Goal: Check status: Check status

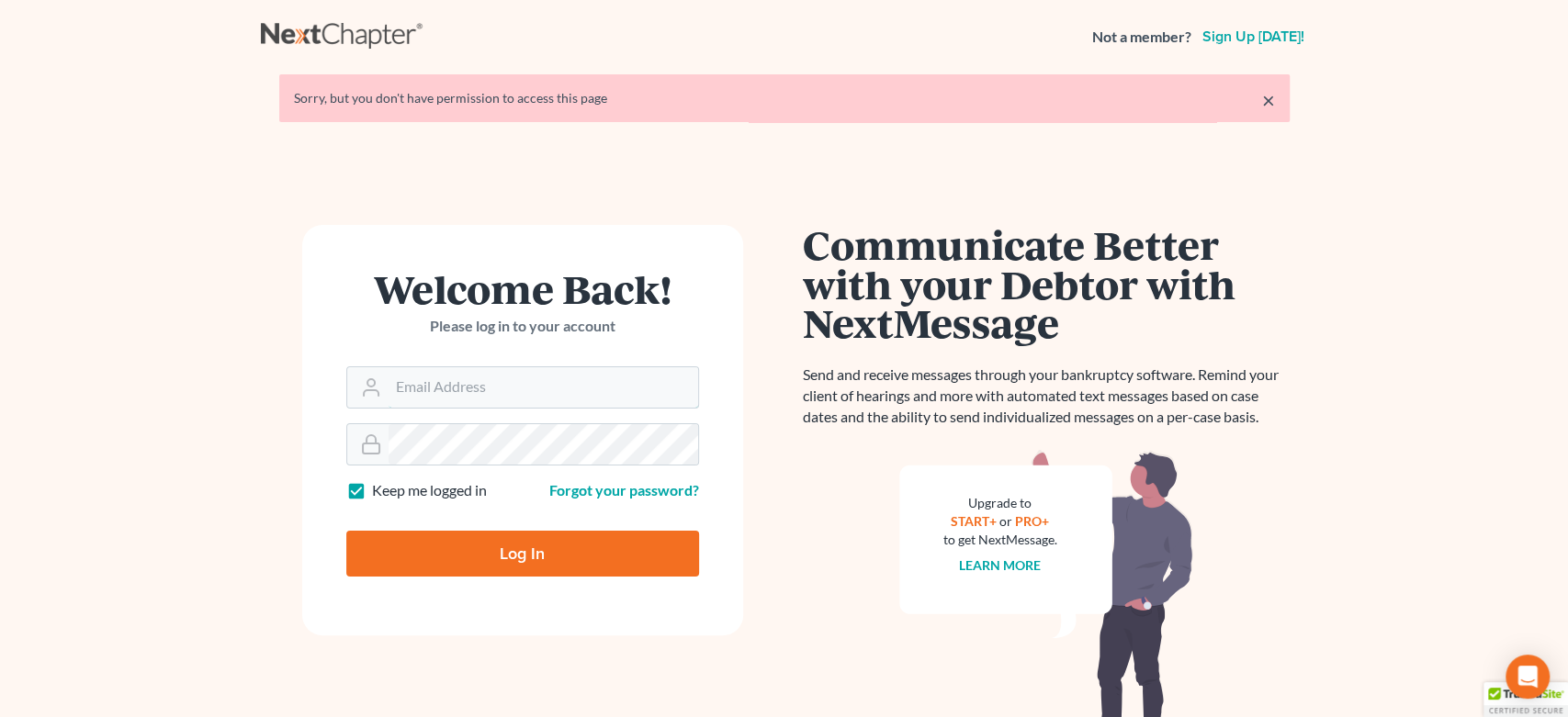
type input "[EMAIL_ADDRESS][DOMAIN_NAME]"
click at [545, 549] on input "Log In" at bounding box center [522, 554] width 353 height 46
type input "Thinking..."
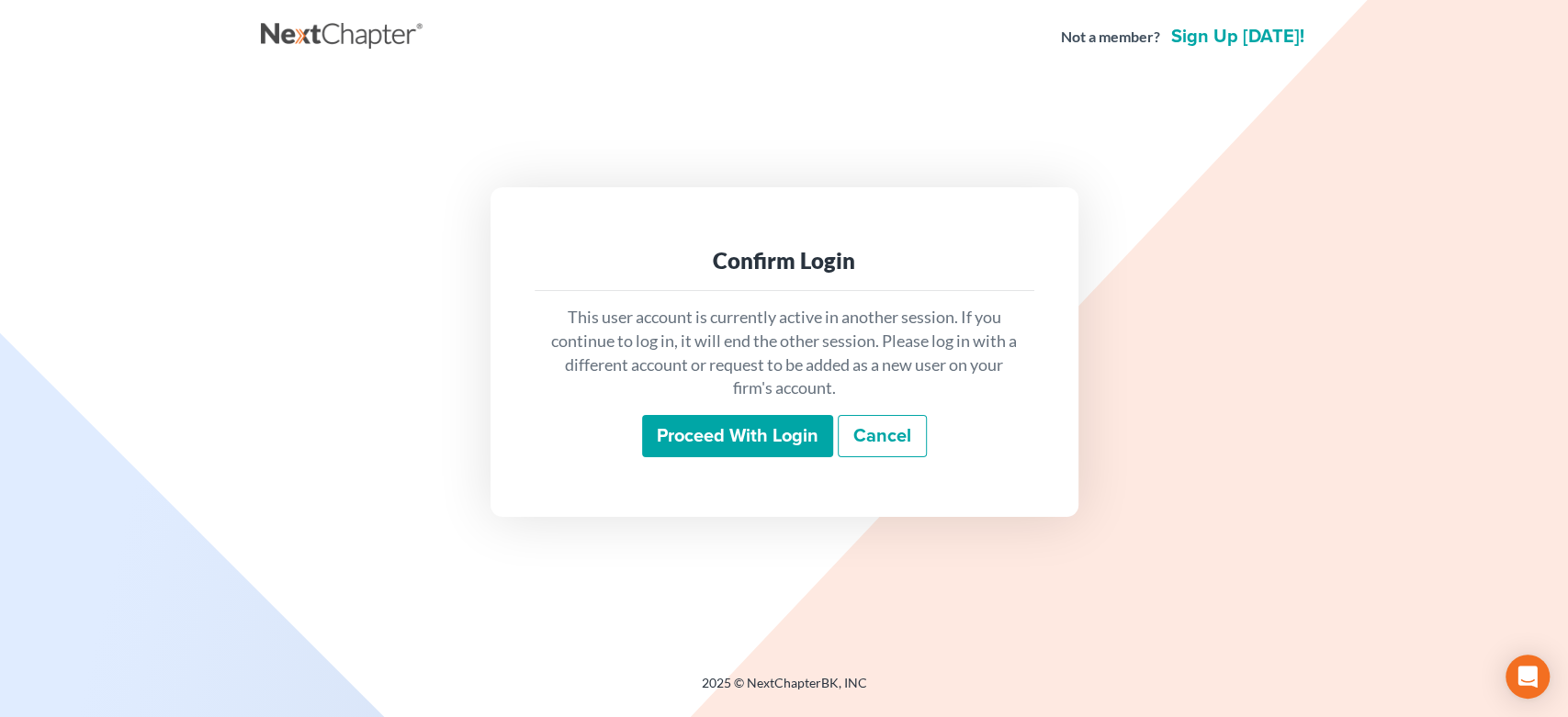
drag, startPoint x: 742, startPoint y: 439, endPoint x: 874, endPoint y: 506, distance: 148.0
click at [743, 439] on input "Proceed with login" at bounding box center [737, 436] width 191 height 42
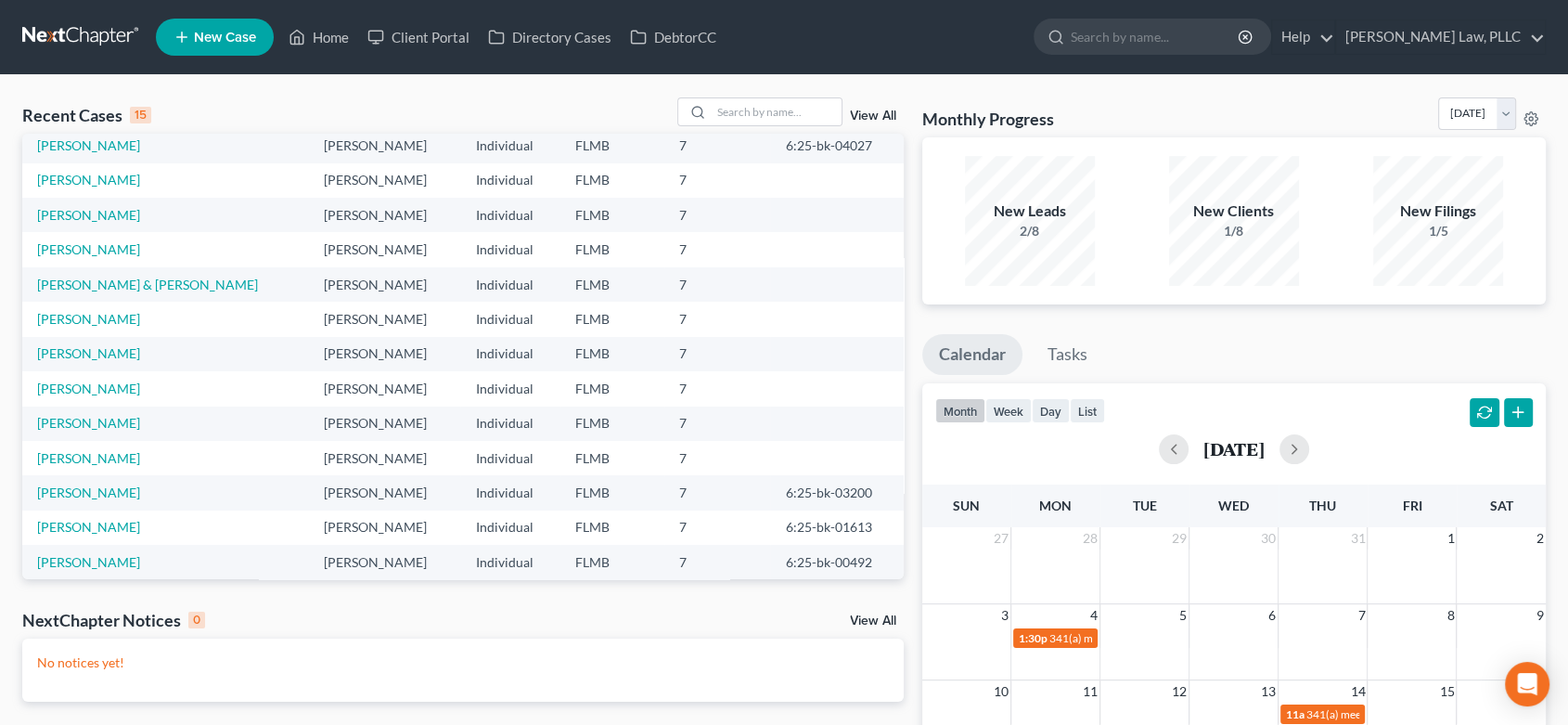
scroll to position [127, 0]
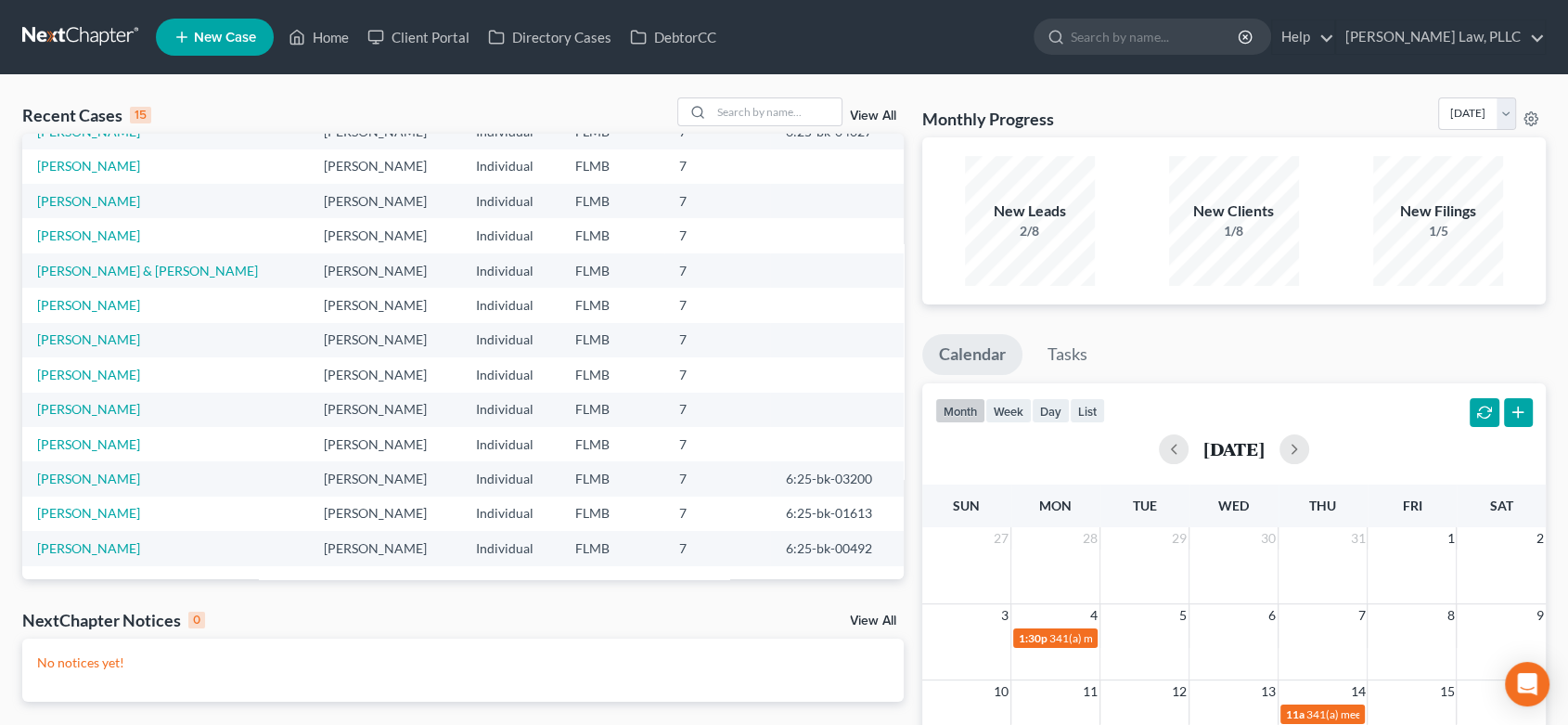
click at [906, 623] on div "Recent Cases 15 View All Name unfold_more expand_more expand_less Attorney unfo…" at bounding box center [463, 557] width 900 height 919
click at [888, 622] on link "View All" at bounding box center [873, 621] width 46 height 13
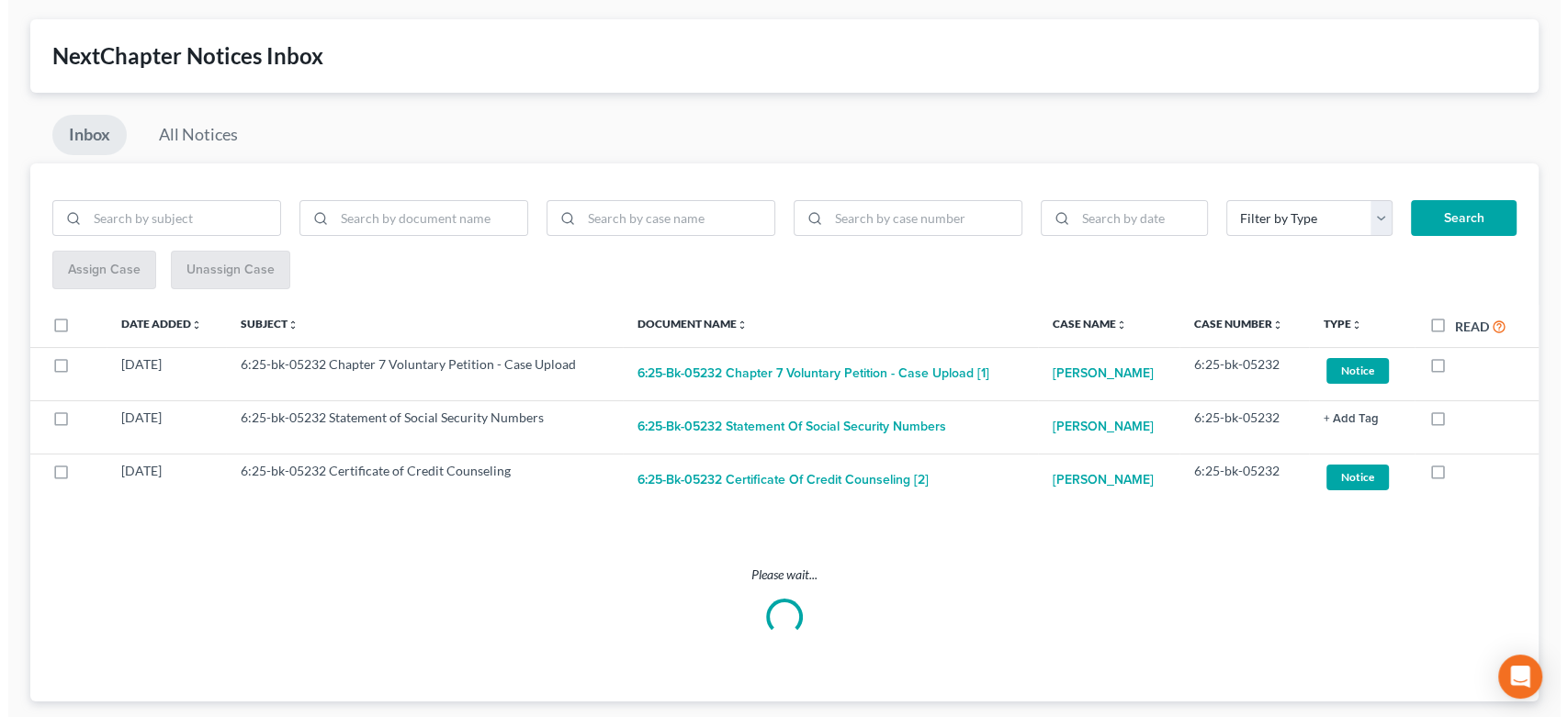
scroll to position [115, 0]
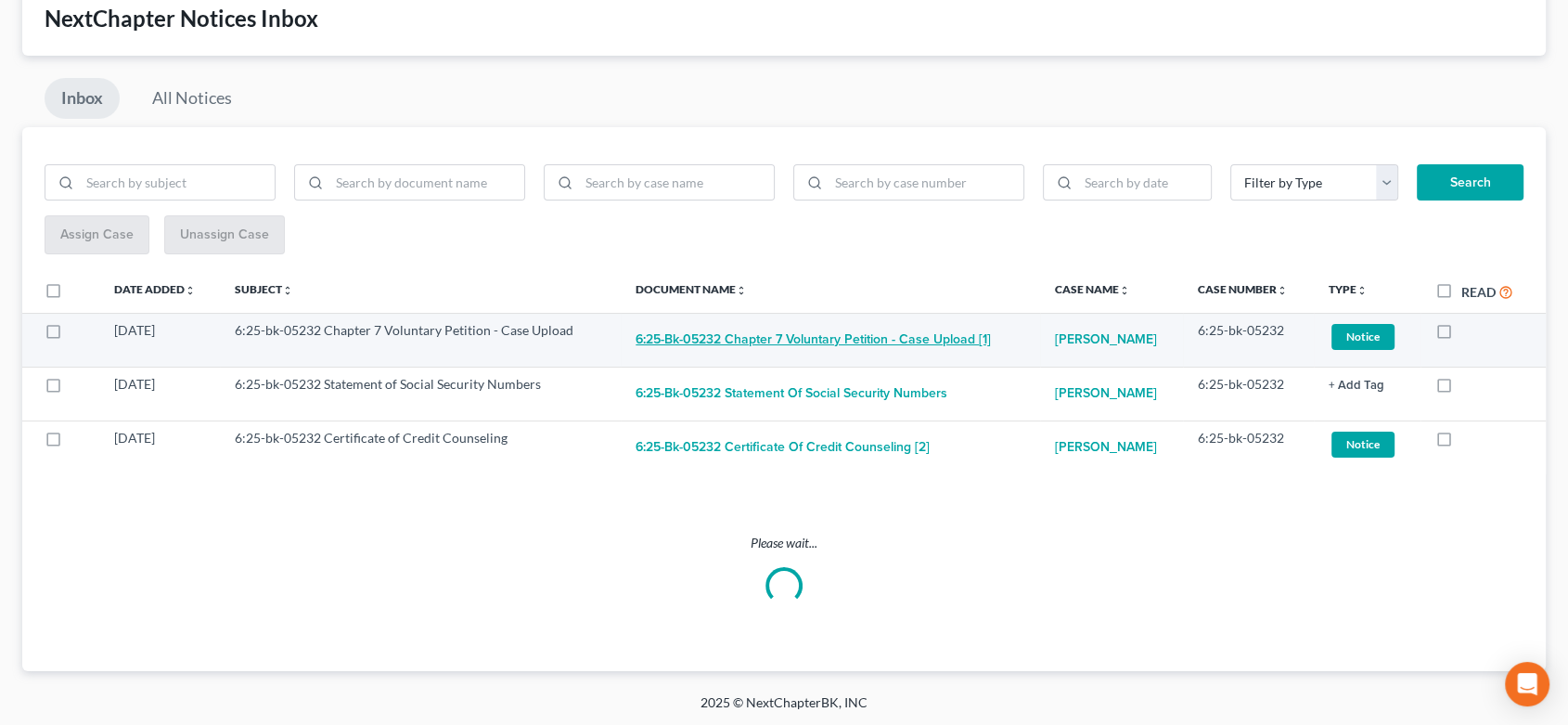
click at [884, 344] on button "6:25-bk-05232 Chapter 7 Voluntary Petition - Case Upload [1]" at bounding box center [813, 339] width 356 height 37
checkbox input "true"
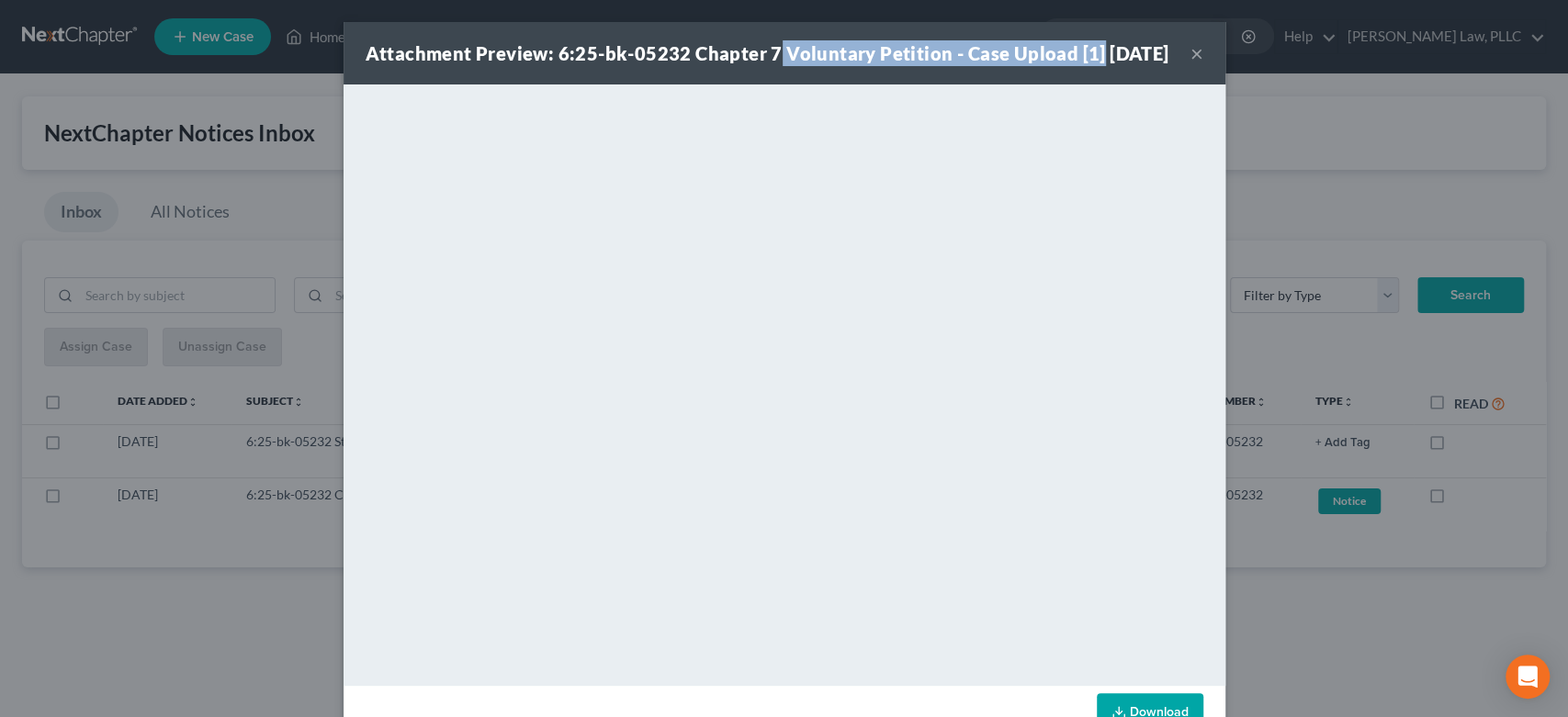
scroll to position [0, 0]
drag, startPoint x: 763, startPoint y: 48, endPoint x: 1095, endPoint y: 50, distance: 332.0
click at [1095, 50] on div "Attachment Preview: 6:25-bk-05232 Chapter 7 Voluntary Petition - Case Upload [1…" at bounding box center [767, 53] width 804 height 26
copy strong "Voluntary Petition - Case Upload [1]"
click at [1190, 69] on div "Attachment Preview: 6:25-bk-05232 Chapter 7 Voluntary Petition - Case Upload [1…" at bounding box center [784, 53] width 882 height 62
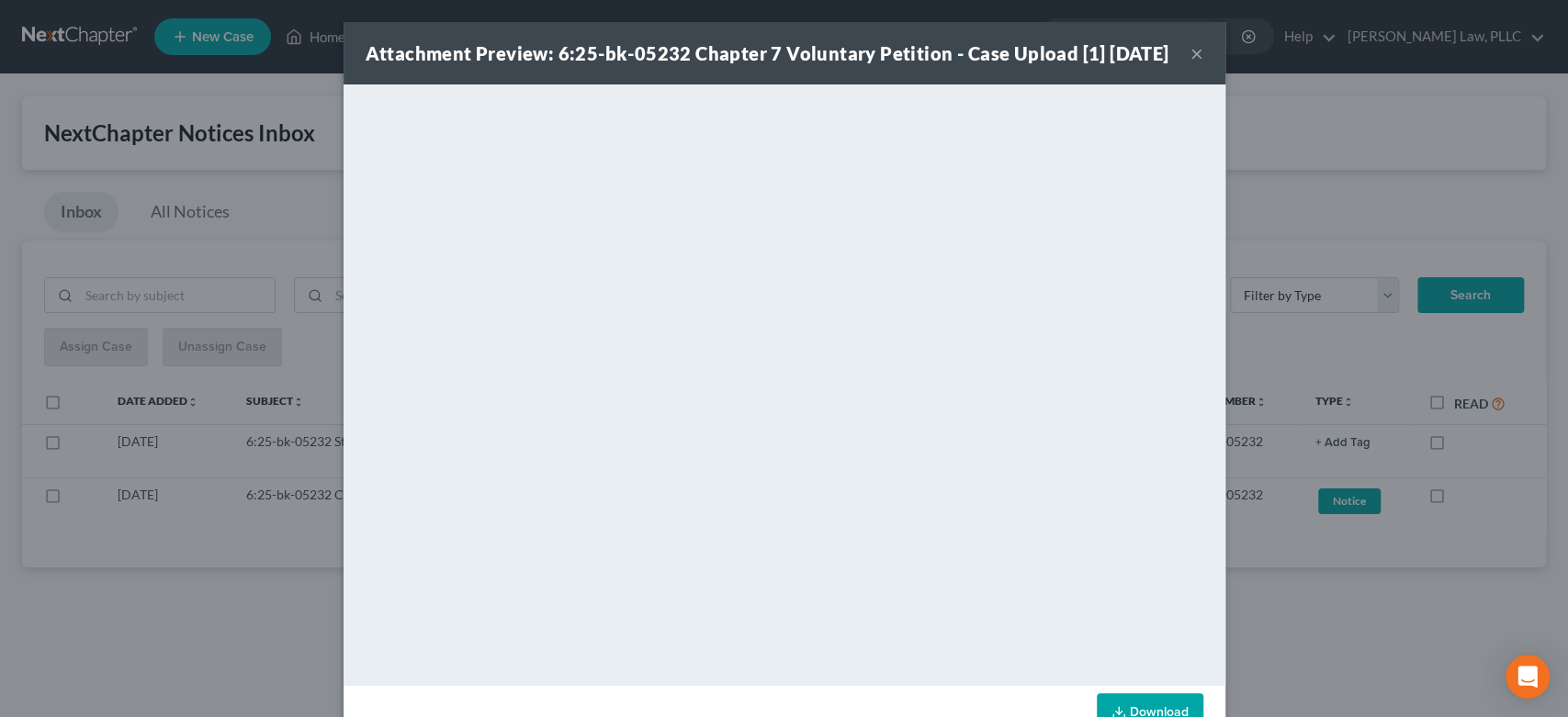
click at [1190, 64] on button "×" at bounding box center [1196, 53] width 12 height 22
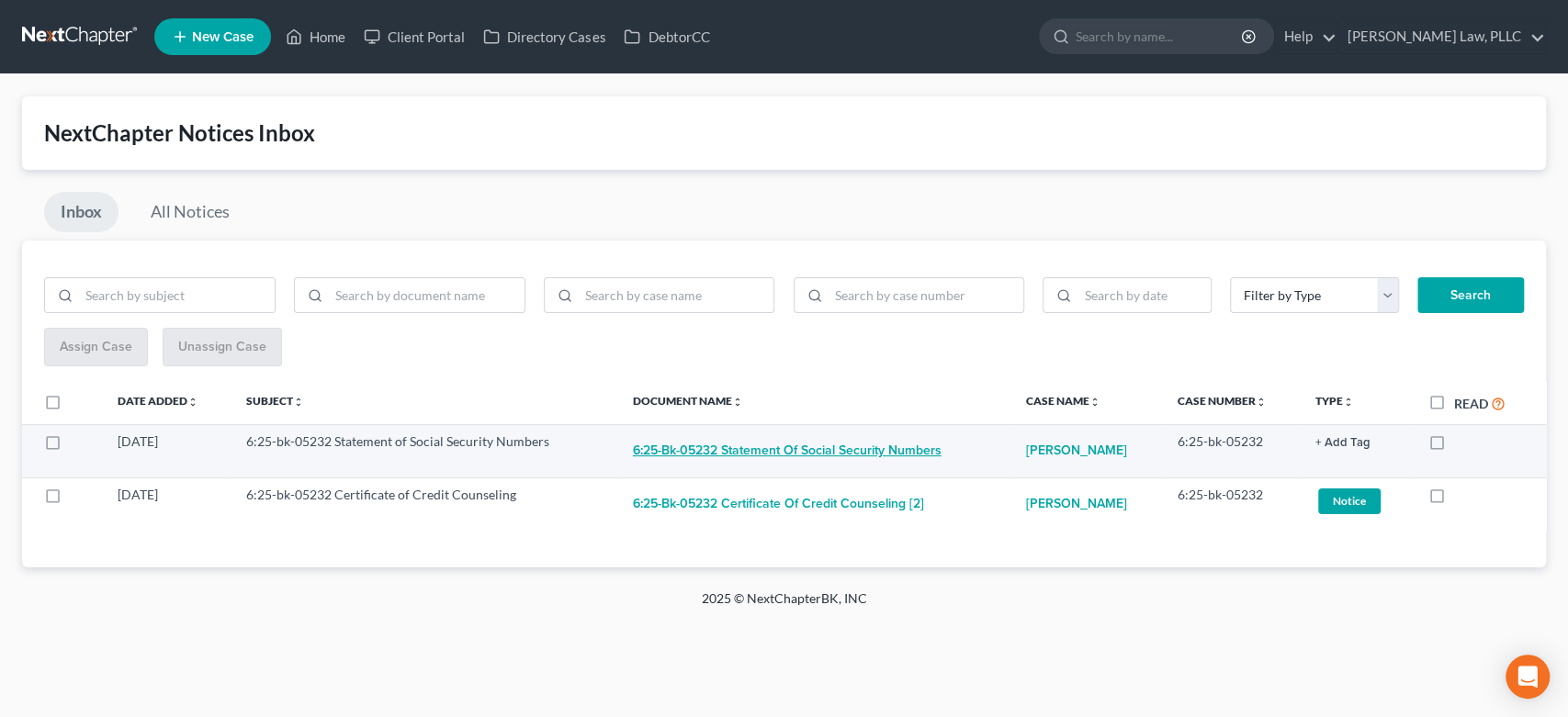
click at [830, 461] on button "6:25-bk-05232 Statement of Social Security Numbers" at bounding box center [787, 450] width 309 height 36
checkbox input "true"
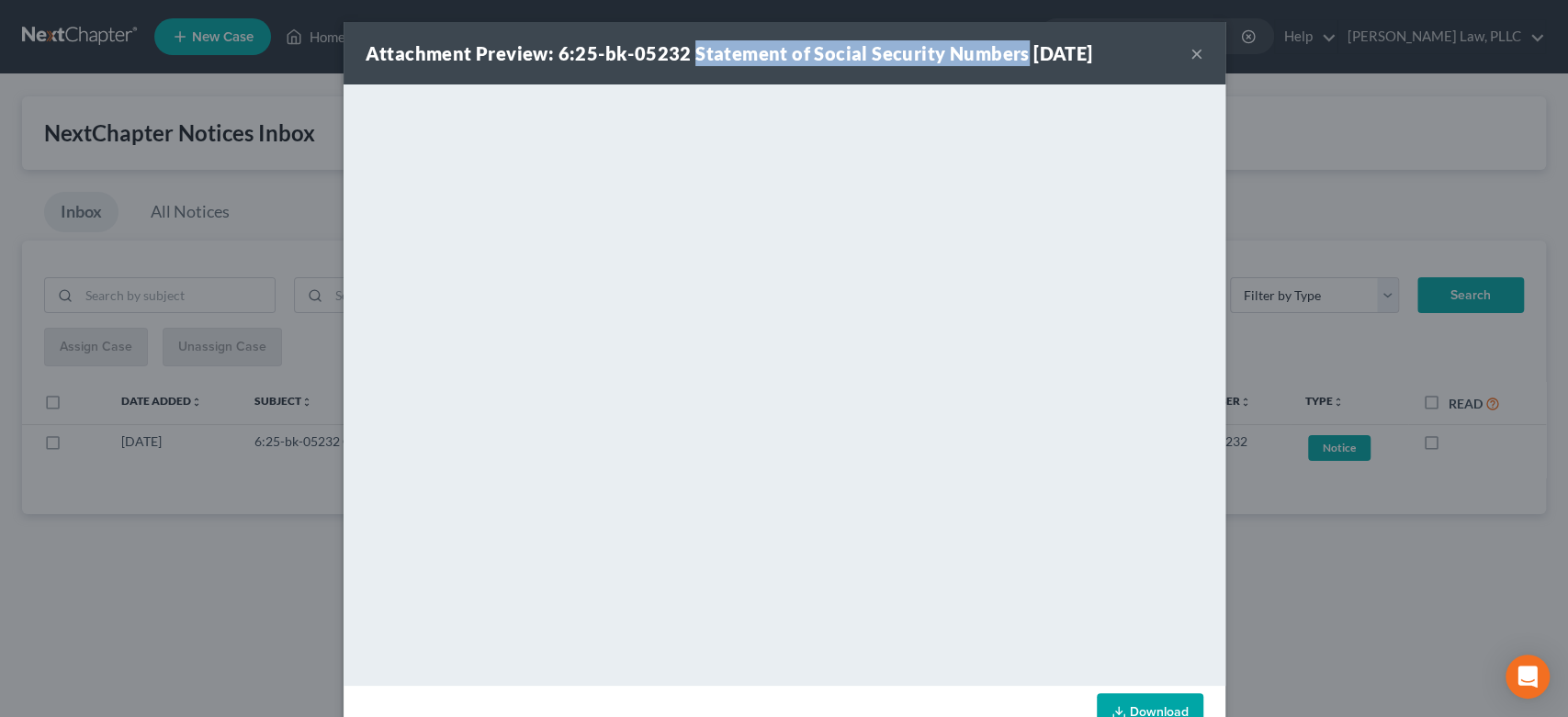
drag, startPoint x: 684, startPoint y: 52, endPoint x: 1012, endPoint y: 56, distance: 328.0
click at [1012, 56] on strong "Attachment Preview: 6:25-bk-05232 Statement of Social Security Numbers [DATE]" at bounding box center [729, 53] width 728 height 22
copy strong "Statement of Social Security Numbers"
click at [1190, 50] on button "×" at bounding box center [1196, 53] width 12 height 22
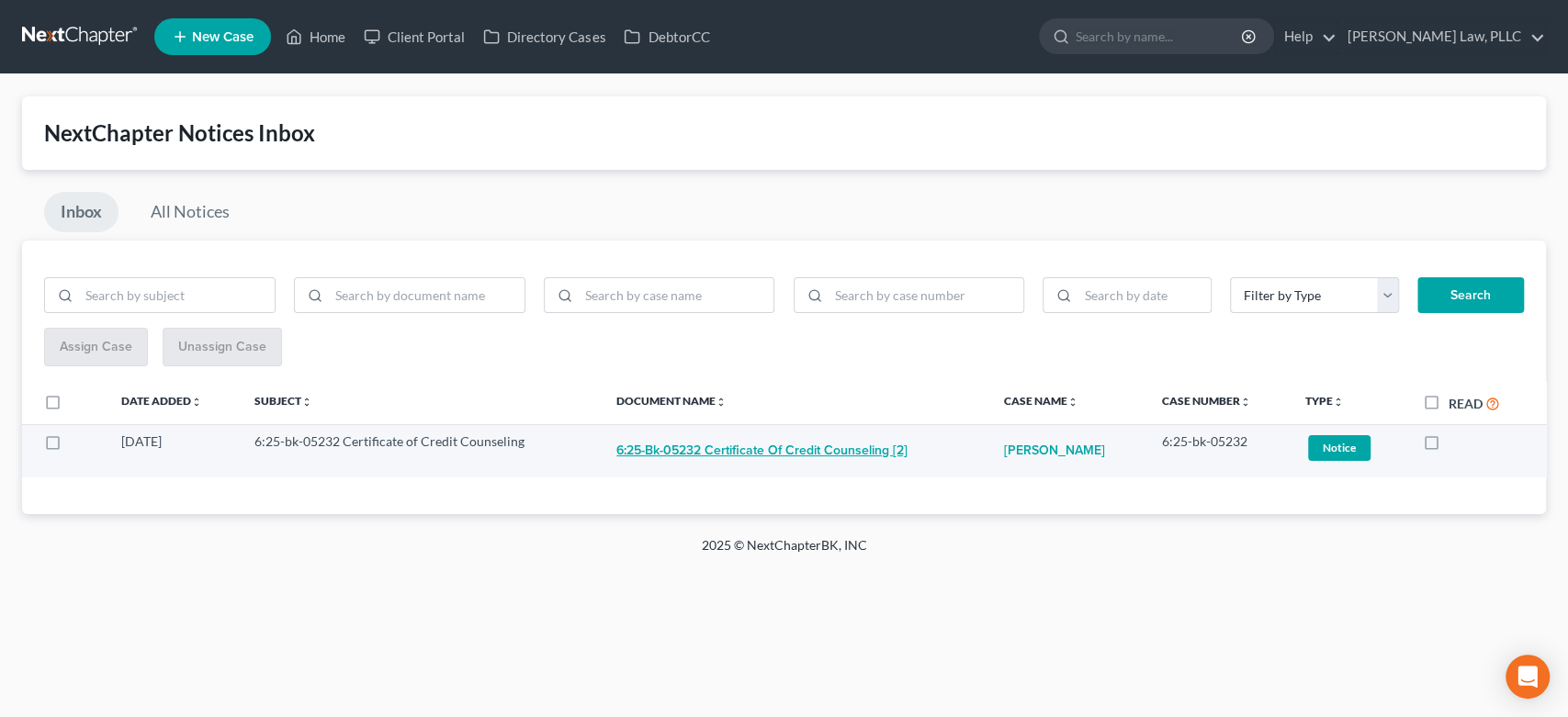
click at [768, 443] on button "6:25-bk-05232 Certificate of Credit Counseling [2]" at bounding box center [762, 450] width 292 height 36
checkbox input "true"
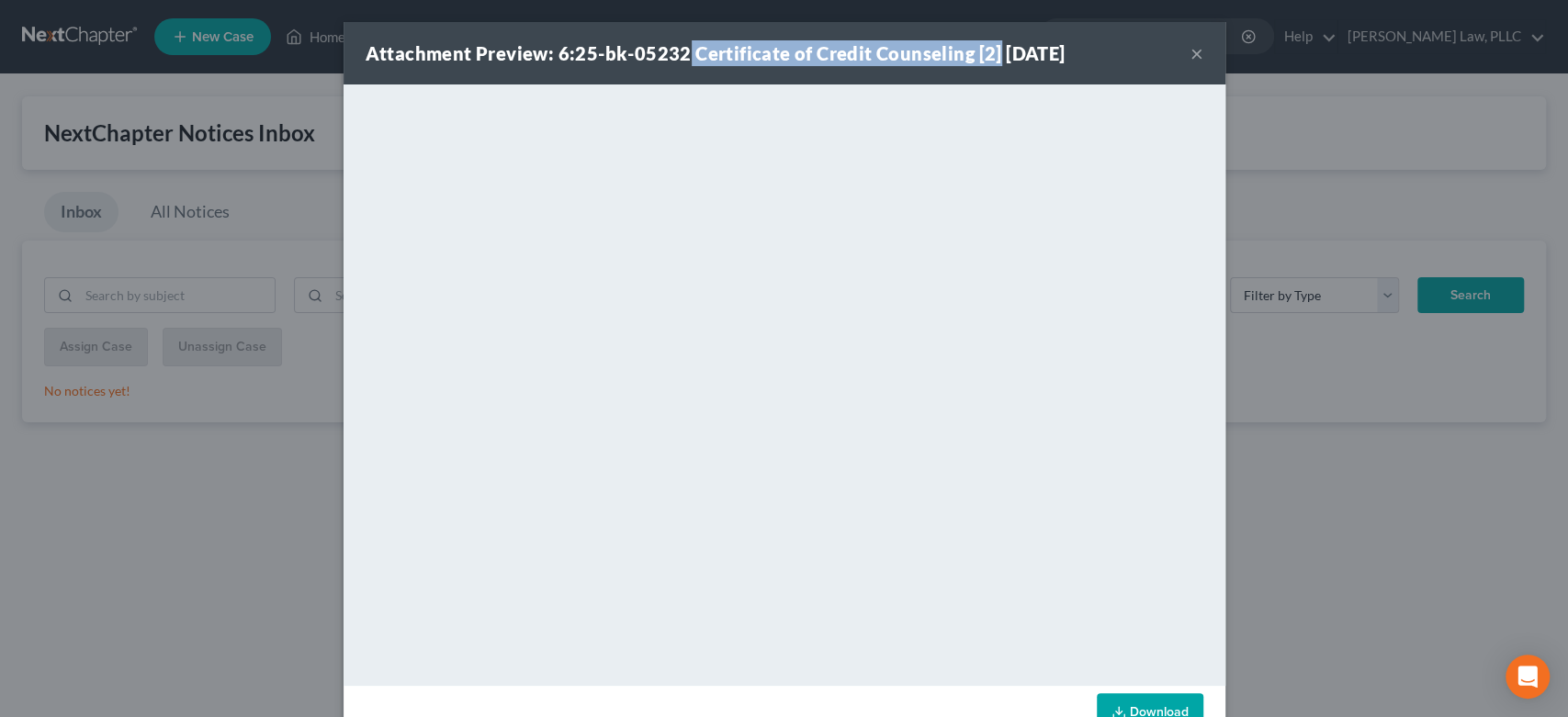
drag, startPoint x: 678, startPoint y: 53, endPoint x: 981, endPoint y: 58, distance: 303.0
click at [983, 51] on strong "Attachment Preview: 6:25-bk-05232 Certificate of Credit Counseling [2] [DATE]" at bounding box center [715, 53] width 700 height 22
copy strong "Certificate of Credit Counseling [2]"
click at [1197, 50] on div "Attachment Preview: 6:25-bk-05232 Certificate of Credit Counseling [2] [DATE] ×" at bounding box center [784, 53] width 882 height 62
drag, startPoint x: 1185, startPoint y: 56, endPoint x: 1176, endPoint y: 58, distance: 9.2
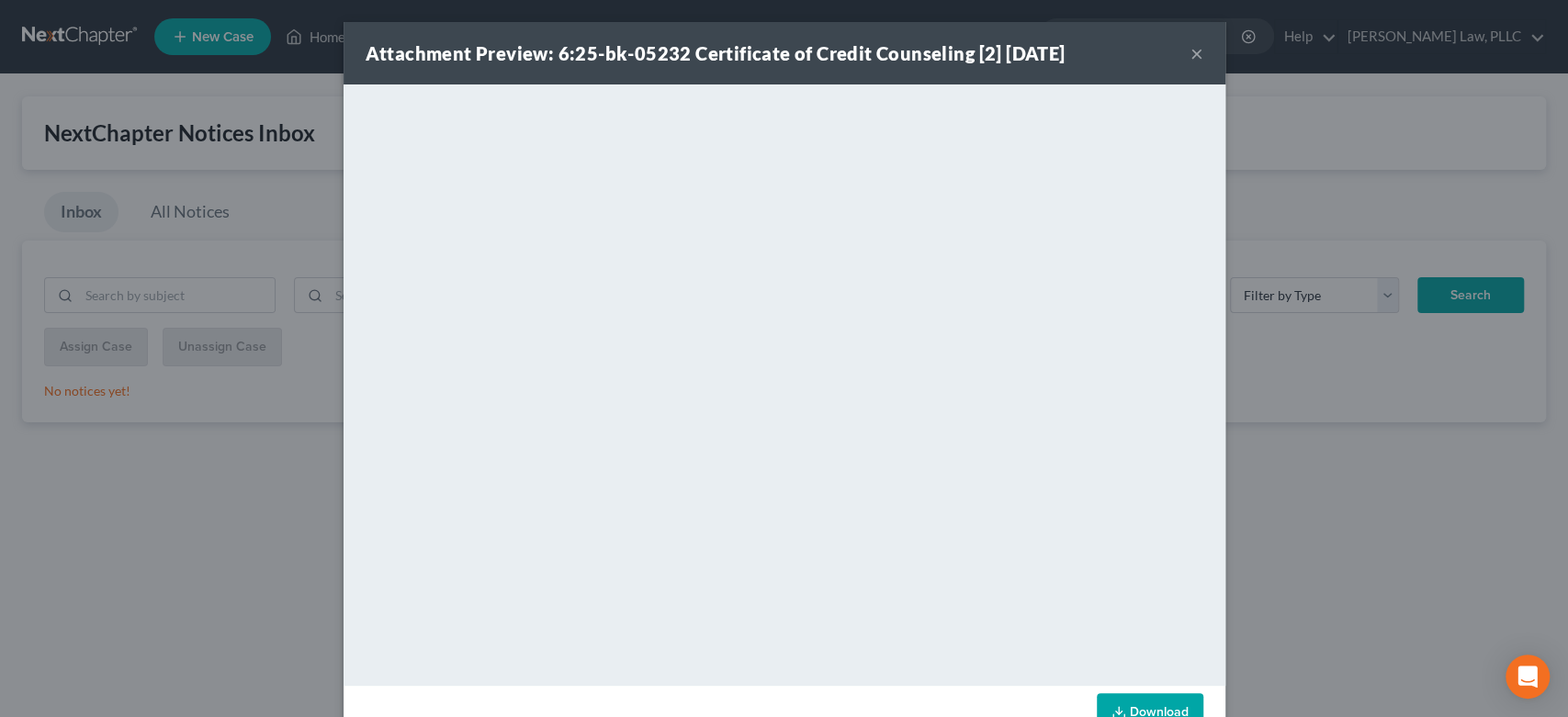
click at [1190, 56] on button "×" at bounding box center [1196, 53] width 12 height 22
